Goal: Transaction & Acquisition: Purchase product/service

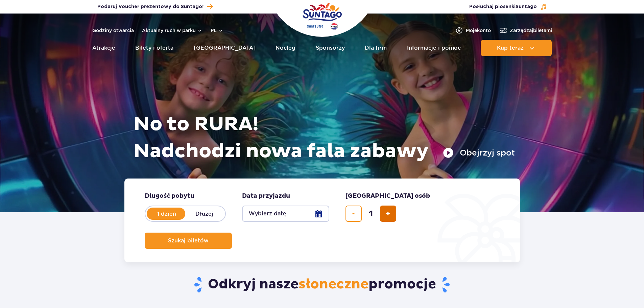
click at [390, 214] on span "dodaj bilet" at bounding box center [388, 214] width 4 height 0
click at [389, 214] on span "dodaj bilet" at bounding box center [388, 214] width 4 height 0
type input "3"
click at [320, 215] on button "Wybierz datę" at bounding box center [285, 214] width 87 height 16
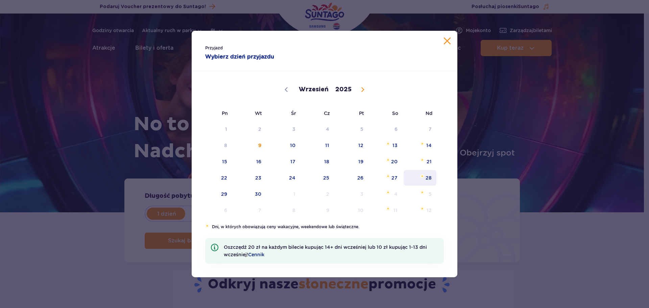
click at [429, 178] on span "28" at bounding box center [420, 178] width 34 height 16
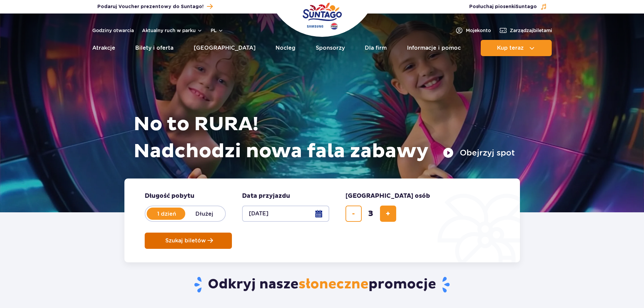
click at [206, 238] on span "Szukaj biletów" at bounding box center [185, 241] width 41 height 6
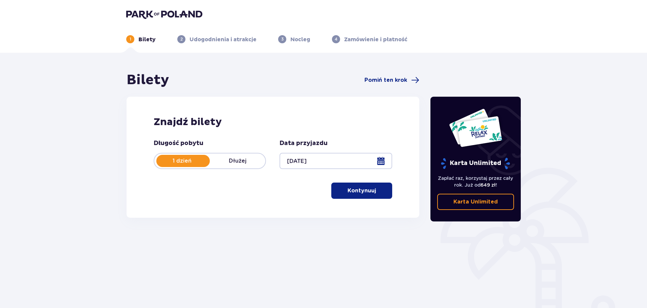
click at [366, 190] on p "Kontynuuj" at bounding box center [361, 190] width 28 height 7
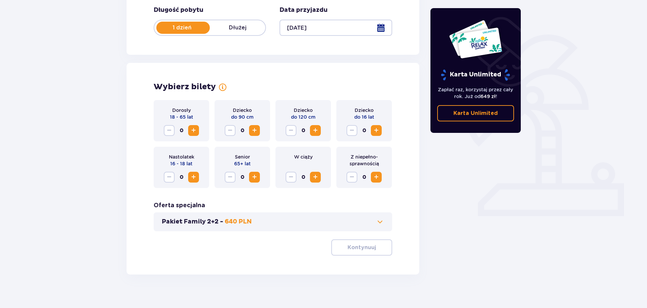
scroll to position [140, 0]
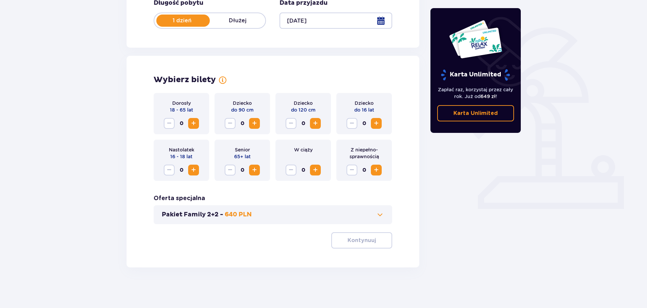
click at [193, 123] on span "Increase" at bounding box center [193, 123] width 8 height 8
click at [194, 122] on span "Increase" at bounding box center [193, 123] width 8 height 8
click at [378, 123] on span "Increase" at bounding box center [376, 123] width 8 height 8
click at [352, 125] on span "Decrease" at bounding box center [352, 123] width 8 height 8
click at [317, 124] on span "Increase" at bounding box center [315, 123] width 8 height 8
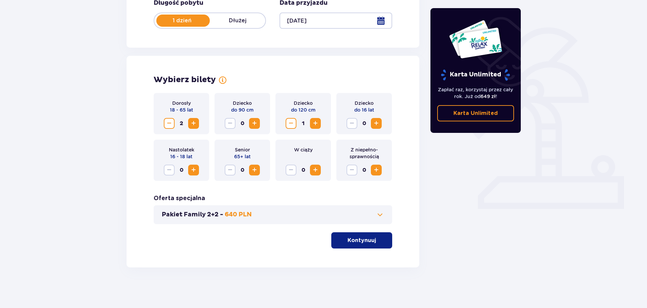
click at [357, 238] on p "Kontynuuj" at bounding box center [361, 240] width 28 height 7
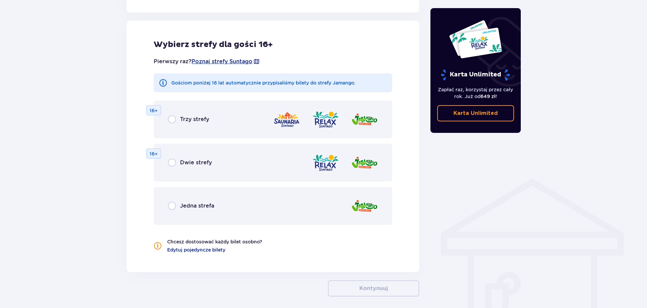
scroll to position [375, 0]
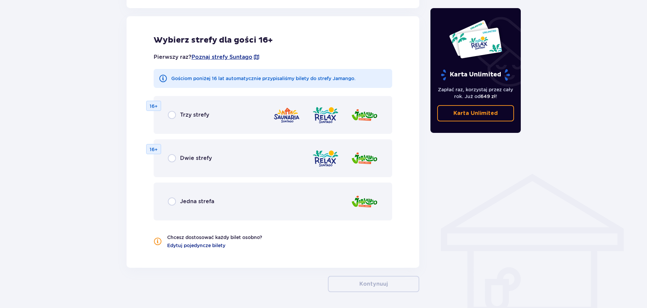
click at [177, 202] on div "Jedna strefa" at bounding box center [191, 201] width 46 height 8
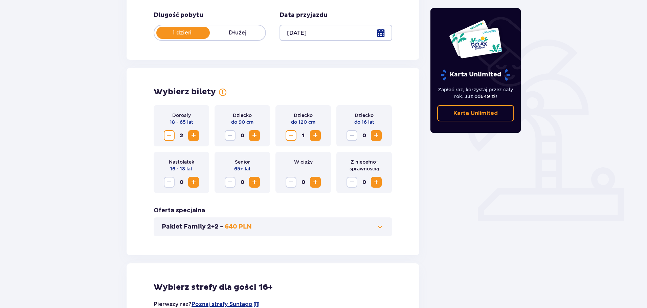
scroll to position [113, 0]
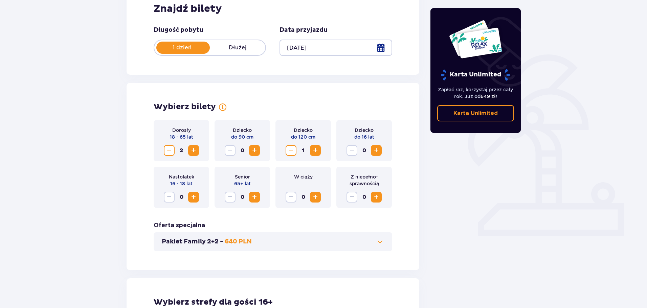
click at [292, 152] on span "Decrease" at bounding box center [291, 150] width 8 height 8
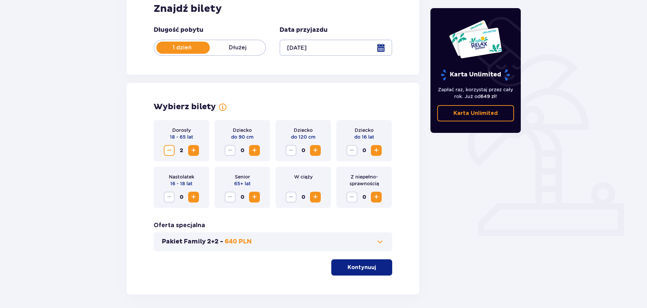
click at [377, 150] on span "Increase" at bounding box center [376, 150] width 8 height 8
click at [353, 267] on p "Kontynuuj" at bounding box center [361, 267] width 28 height 7
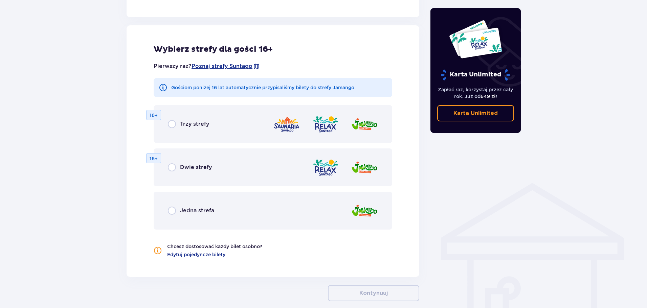
click at [181, 213] on p "Jedna strefa" at bounding box center [197, 210] width 34 height 7
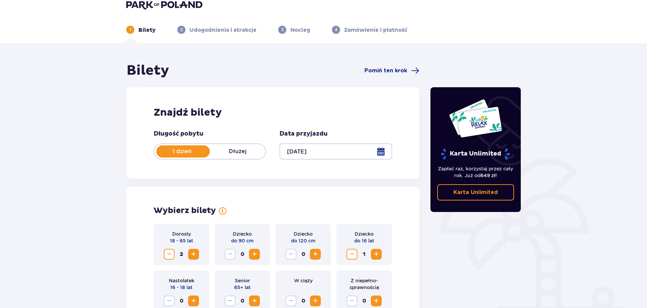
scroll to position [0, 0]
